Goal: Transaction & Acquisition: Purchase product/service

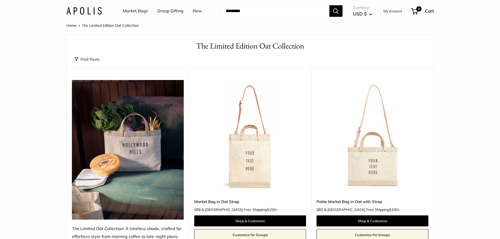
click at [139, 182] on img at bounding box center [128, 150] width 112 height 140
click at [150, 153] on img at bounding box center [128, 150] width 112 height 140
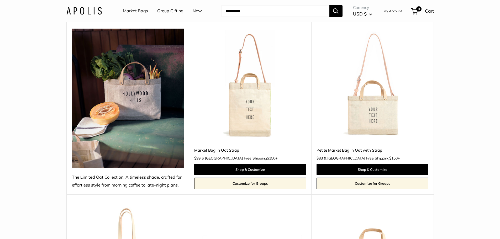
scroll to position [79, 0]
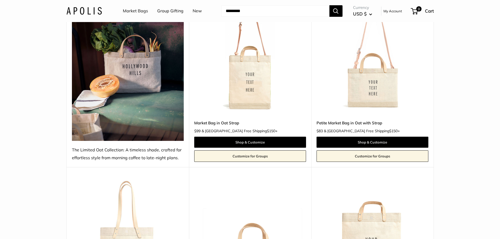
click at [153, 77] on img at bounding box center [128, 71] width 112 height 140
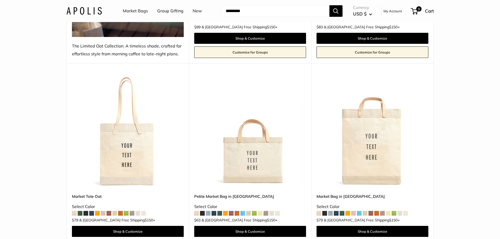
scroll to position [184, 0]
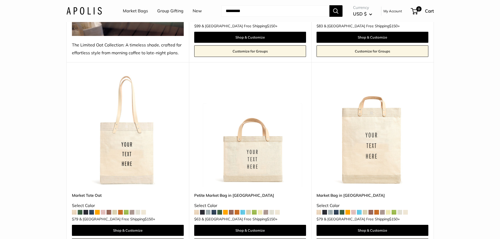
click at [0, 0] on img at bounding box center [0, 0] width 0 height 0
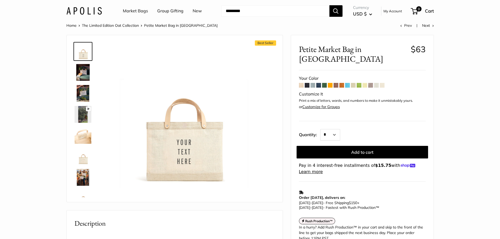
click at [79, 70] on img at bounding box center [83, 72] width 17 height 17
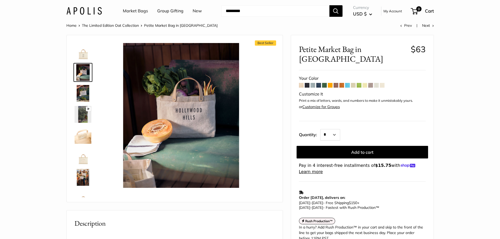
click at [83, 95] on img at bounding box center [83, 93] width 17 height 17
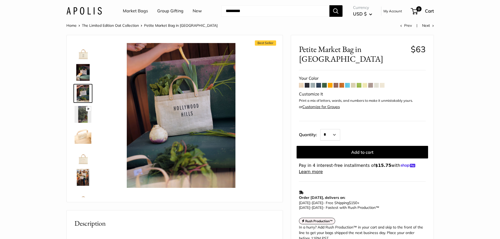
click at [87, 113] on img at bounding box center [83, 114] width 17 height 17
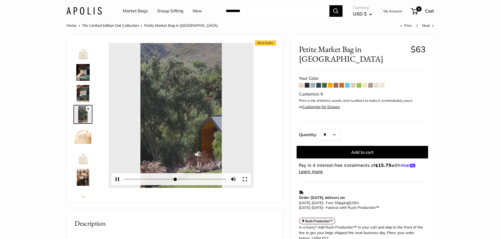
click at [183, 116] on div "Pause Play % buffered 00:00 Unmute Mute Exit fullscreen Enter fullscreen Play" at bounding box center [181, 115] width 145 height 145
click at [115, 179] on button "Pause Play" at bounding box center [118, 179] width 12 height 12
type input "*"
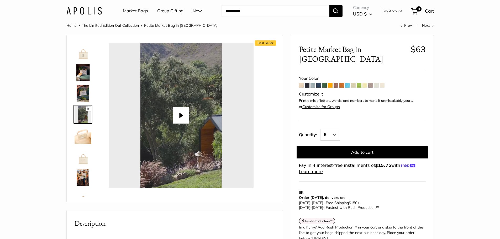
click at [81, 136] on img at bounding box center [83, 135] width 17 height 17
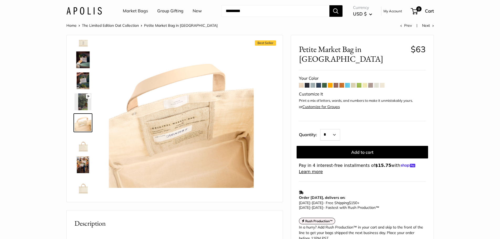
click at [86, 151] on img at bounding box center [83, 143] width 17 height 17
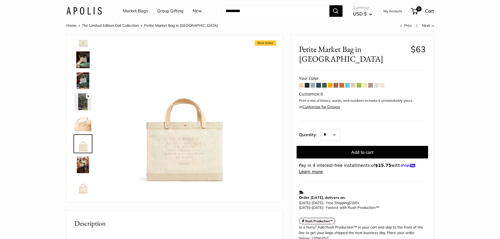
click at [88, 161] on img at bounding box center [83, 164] width 17 height 17
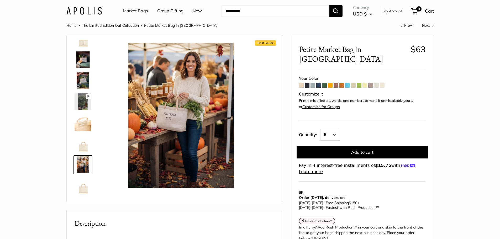
click at [83, 185] on img at bounding box center [83, 185] width 17 height 17
